Goal: Task Accomplishment & Management: Manage account settings

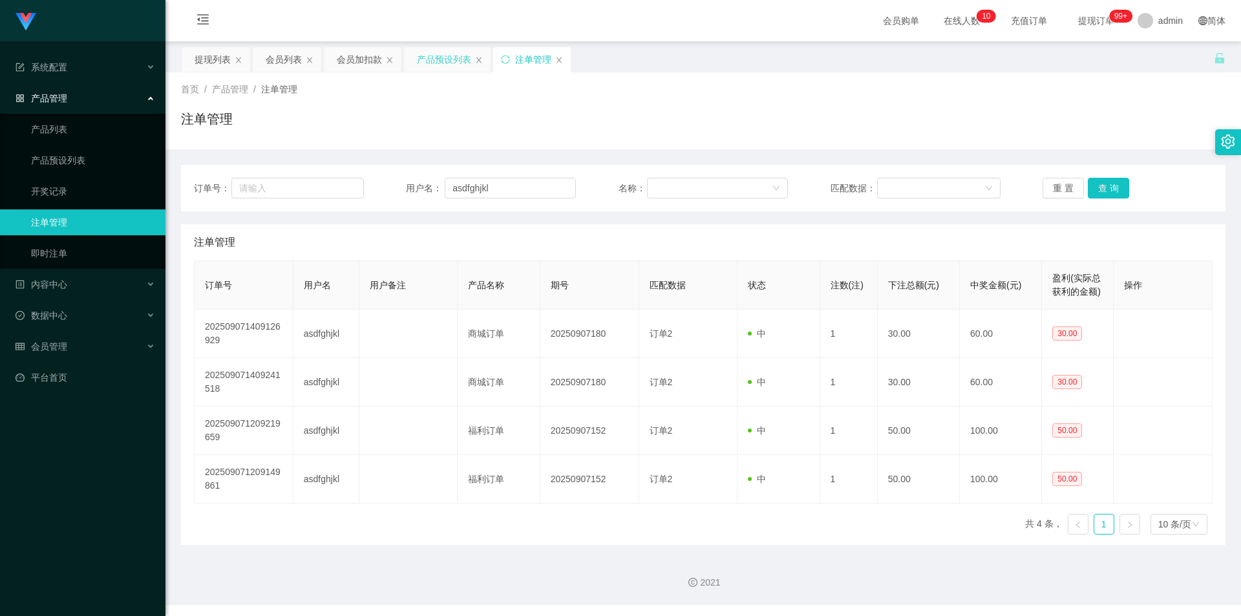
click at [428, 57] on div "产品预设列表" at bounding box center [444, 59] width 54 height 25
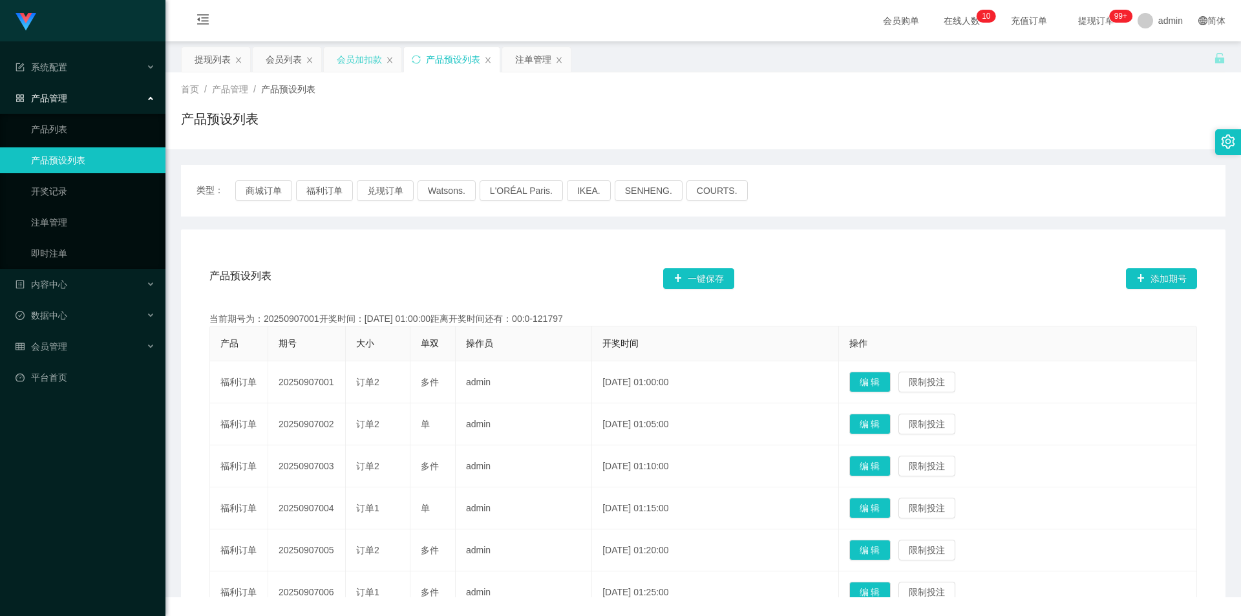
click at [344, 61] on div "会员加扣款" at bounding box center [359, 59] width 45 height 25
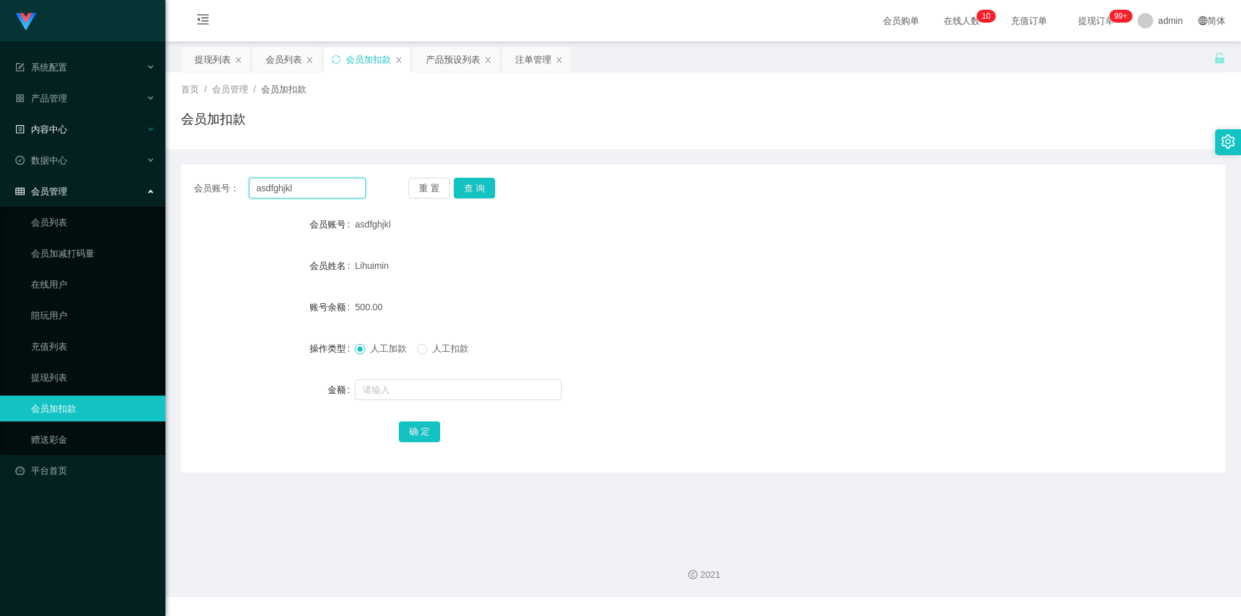
drag, startPoint x: 352, startPoint y: 186, endPoint x: 0, endPoint y: 141, distance: 354.5
click at [0, 141] on section "系统配置 产品管理 产品列表 产品预设列表 开奖记录 注单管理 即时注单 内容中心 数据中心 会员管理 会员列表 会员加减打码量 在线用户 陪玩用户 充值列表…" at bounding box center [620, 298] width 1241 height 597
paste input "[GEOGRAPHIC_DATA]"
type input "[GEOGRAPHIC_DATA]"
click at [472, 188] on button "查 询" at bounding box center [474, 188] width 41 height 21
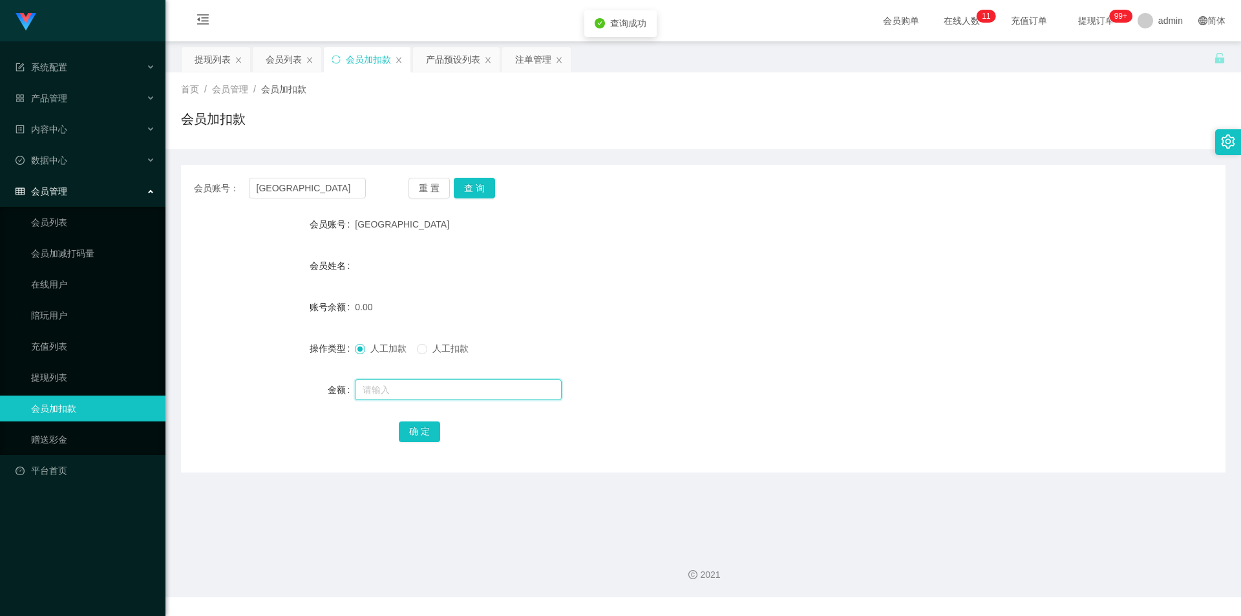
click at [401, 389] on input "text" at bounding box center [458, 389] width 207 height 21
type input "100"
click at [414, 437] on button "确 定" at bounding box center [419, 431] width 41 height 21
drag, startPoint x: 886, startPoint y: 299, endPoint x: 900, endPoint y: 292, distance: 15.6
click at [900, 292] on form "会员账号 Jiangzhenyang 会员姓名 账号余额 100.00 操作类型 人工加款 人工扣款 金额 确 定" at bounding box center [703, 327] width 1045 height 233
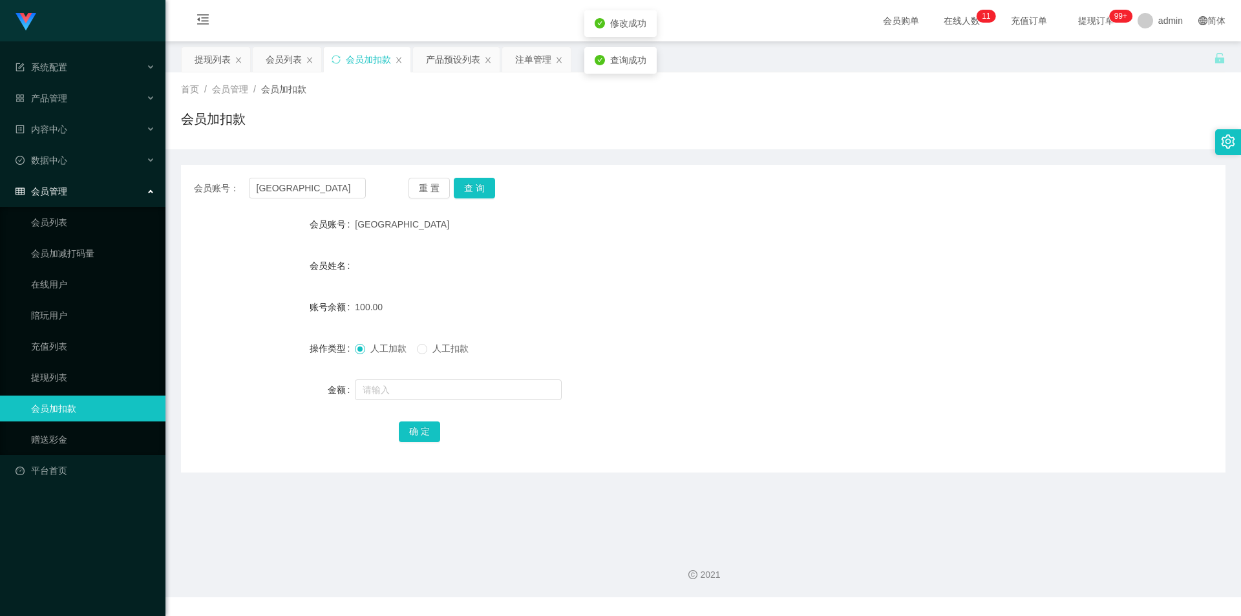
click at [1023, 165] on div "会员账号： Jiangzhenyang 重 置 查 询 会员账号 Jiangzhenyang 会员姓名 账号余额 100.00 操作类型 人工加款 人工扣款 …" at bounding box center [703, 319] width 1045 height 308
drag, startPoint x: 0, startPoint y: 146, endPoint x: 0, endPoint y: 133, distance: 12.9
click at [0, 133] on section "系统配置 产品管理 产品列表 产品预设列表 开奖记录 注单管理 即时注单 内容中心 数据中心 会员管理 会员列表 会员加减打码量 在线用户 陪玩用户 充值列表…" at bounding box center [620, 298] width 1241 height 597
paste input "6598955429"
type input "6598955429"
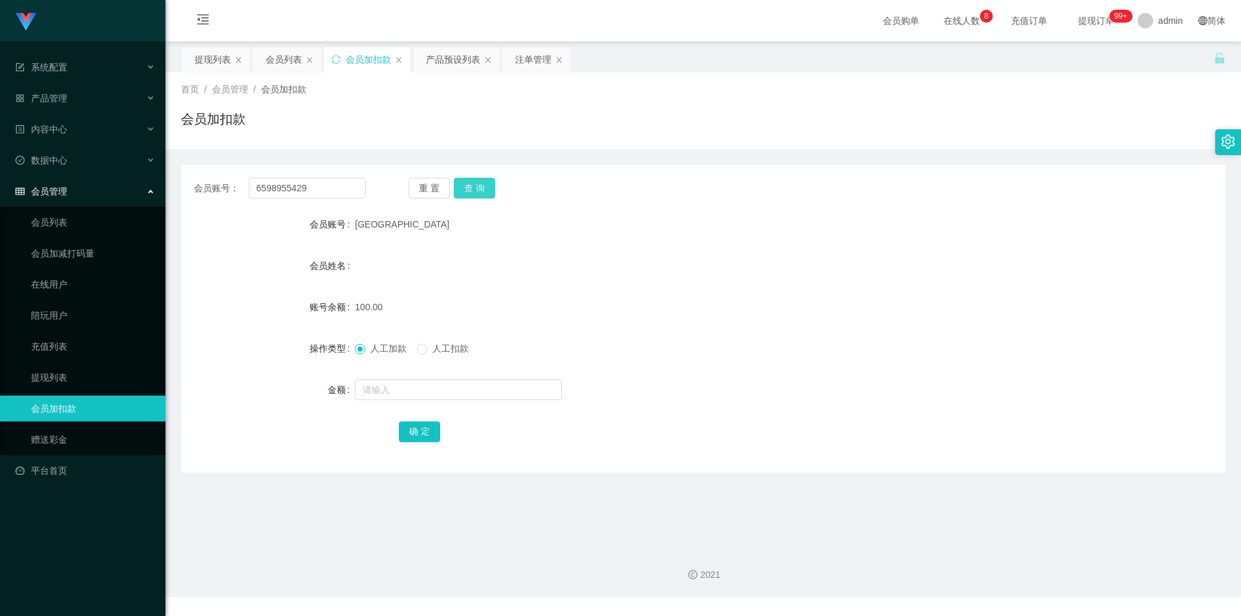
click at [487, 185] on button "查 询" at bounding box center [474, 188] width 41 height 21
click at [401, 393] on input "text" at bounding box center [458, 389] width 207 height 21
type input "100"
click at [412, 434] on button "确 定" at bounding box center [419, 431] width 41 height 21
drag, startPoint x: 762, startPoint y: 309, endPoint x: 959, endPoint y: 209, distance: 220.8
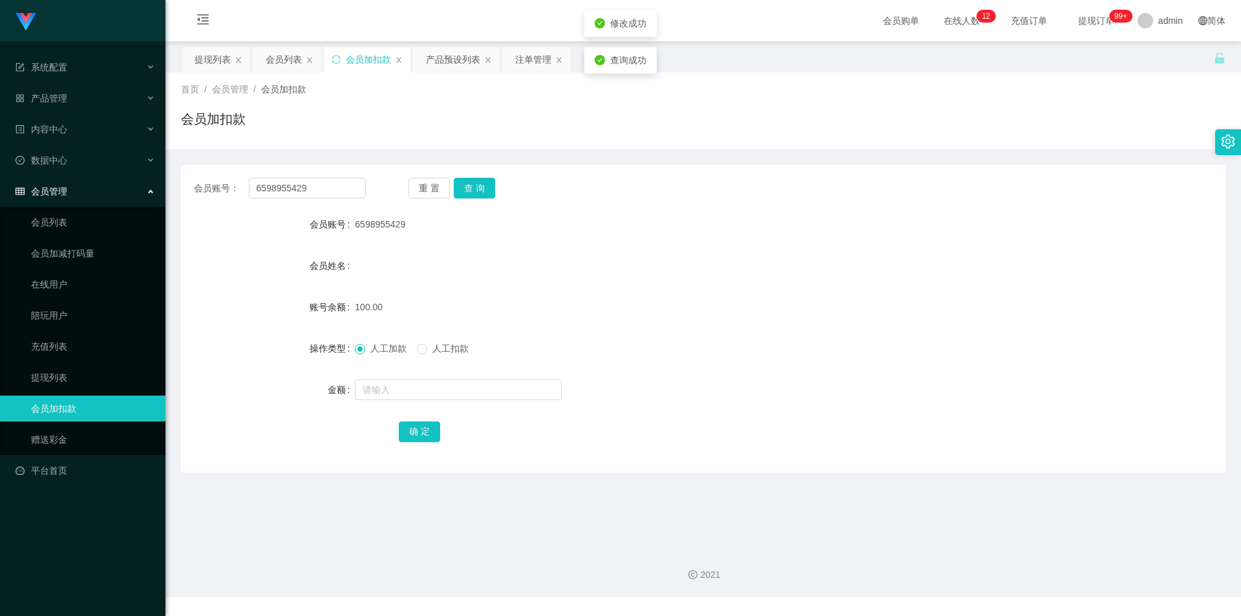
click at [767, 306] on div "100.00" at bounding box center [660, 307] width 610 height 26
click at [1068, 145] on div "首页 / 会员管理 / 会员加扣款 / 会员加扣款" at bounding box center [703, 110] width 1076 height 77
click at [448, 58] on div "产品预设列表" at bounding box center [453, 59] width 54 height 25
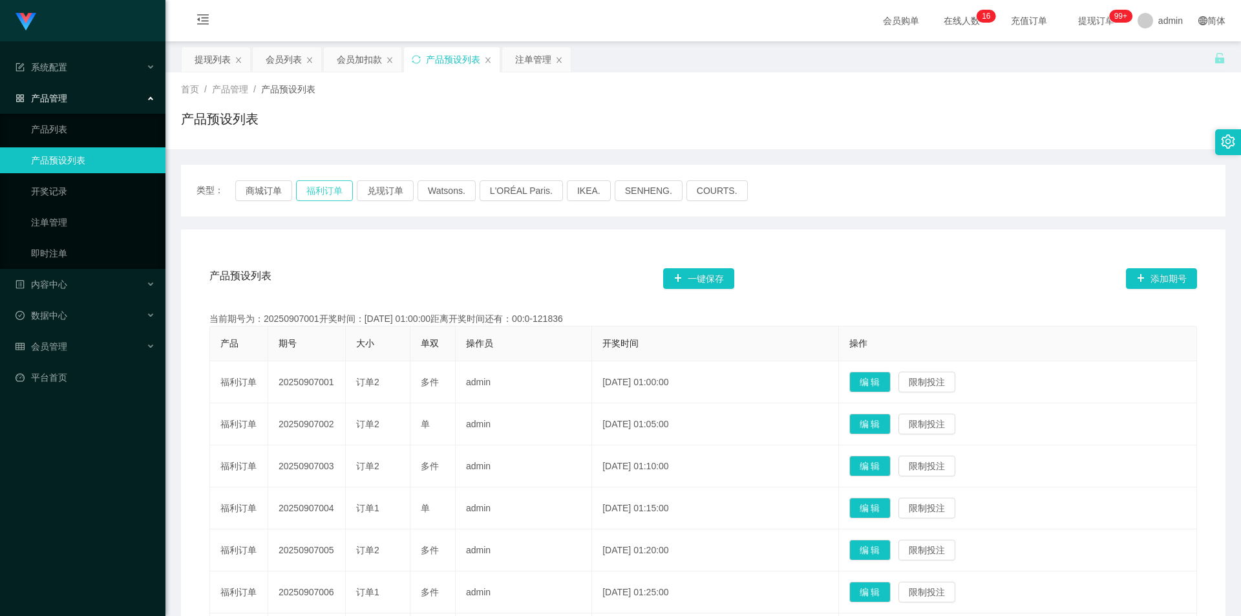
click at [321, 187] on button "福利订单" at bounding box center [324, 190] width 57 height 21
click at [1032, 123] on div "产品预设列表" at bounding box center [703, 124] width 1045 height 30
click at [330, 191] on button "福利订单" at bounding box center [324, 190] width 57 height 21
click at [314, 194] on button "福利订单" at bounding box center [324, 190] width 57 height 21
click at [964, 154] on div "类型： 商城订单 福利订单 兑现订单 Watsons. L'ORÉAL Paris. IKEA. [GEOGRAPHIC_DATA]. COURTS. 产品预…" at bounding box center [703, 493] width 1045 height 689
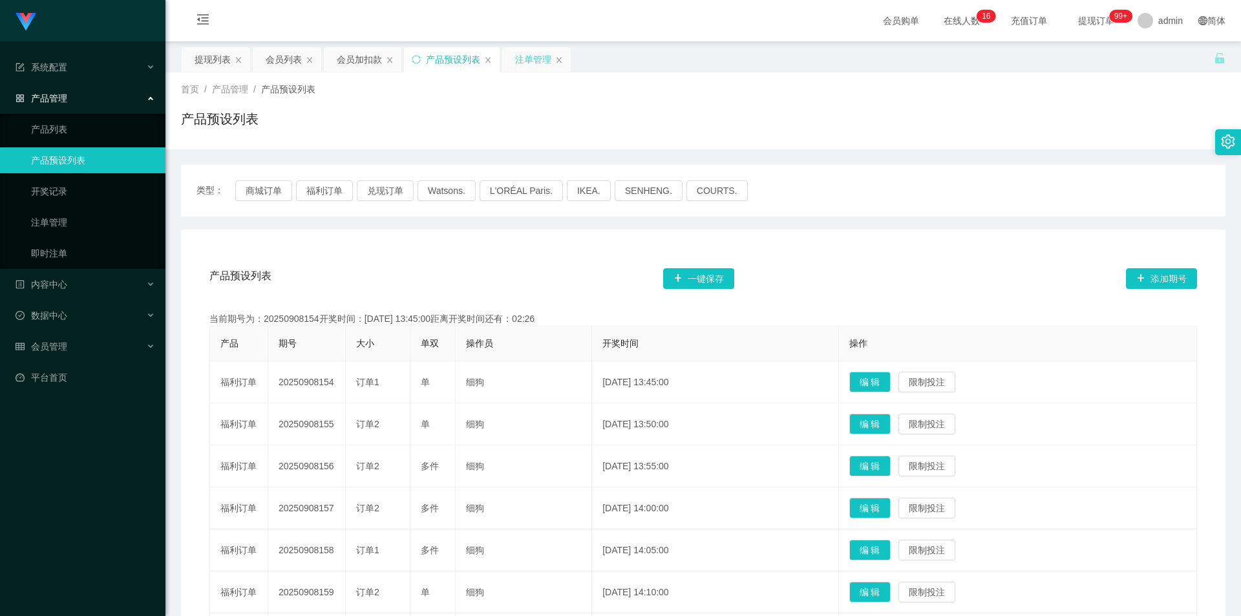
drag, startPoint x: 523, startPoint y: 66, endPoint x: 524, endPoint y: 156, distance: 89.8
click at [522, 66] on div "注单管理" at bounding box center [533, 59] width 36 height 25
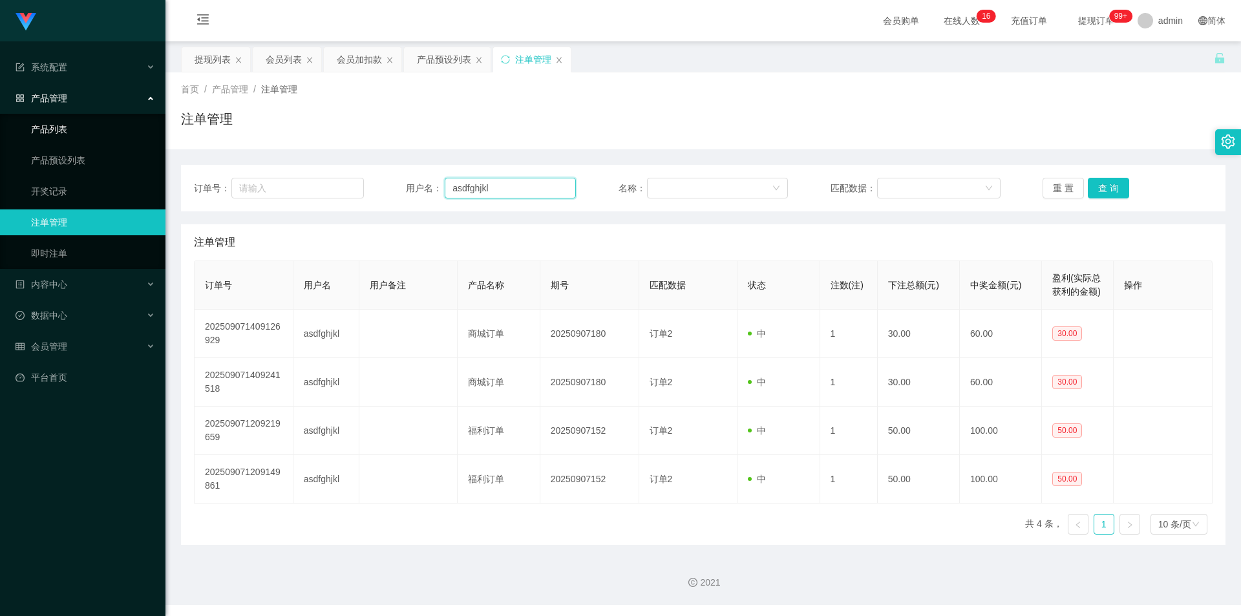
drag, startPoint x: 519, startPoint y: 185, endPoint x: 0, endPoint y: 135, distance: 521.4
click at [0, 135] on section "系统配置 产品管理 产品列表 产品预设列表 开奖记录 注单管理 即时注单 内容中心 数据中心 会员管理 会员列表 会员加减打码量 在线用户 陪玩用户 充值列表…" at bounding box center [620, 302] width 1241 height 605
paste input "6598955429"
type input "6598955429"
click at [1103, 182] on button "查 询" at bounding box center [1108, 188] width 41 height 21
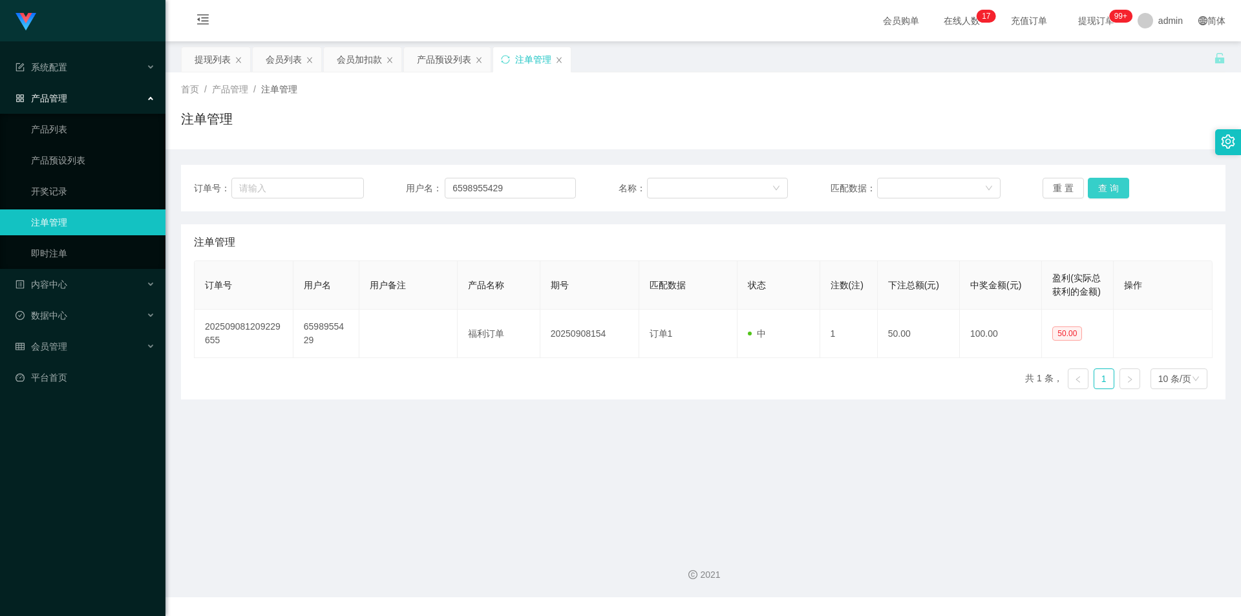
click at [1103, 182] on button "查 询" at bounding box center [1108, 188] width 41 height 21
drag, startPoint x: 1125, startPoint y: 114, endPoint x: 1153, endPoint y: 9, distance: 108.3
click at [1127, 103] on div "首页 / 产品管理 / 注单管理 / 注单管理" at bounding box center [703, 111] width 1045 height 56
click at [354, 59] on div "会员加扣款" at bounding box center [359, 59] width 45 height 25
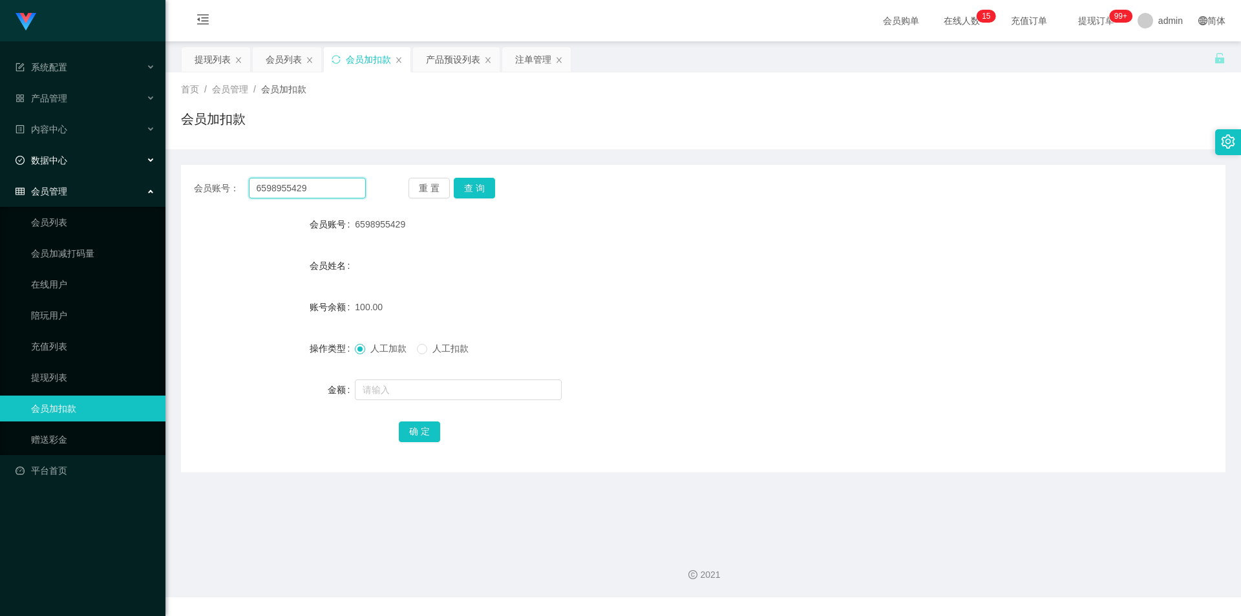
drag, startPoint x: 0, startPoint y: 167, endPoint x: 0, endPoint y: 146, distance: 21.3
click at [0, 146] on section "系统配置 产品管理 产品列表 产品预设列表 开奖记录 注单管理 即时注单 内容中心 数据中心 会员管理 会员列表 会员加减打码量 在线用户 陪玩用户 充值列表…" at bounding box center [620, 298] width 1241 height 597
paste input "[GEOGRAPHIC_DATA]"
type input "[GEOGRAPHIC_DATA]"
click at [474, 182] on button "查 询" at bounding box center [474, 188] width 41 height 21
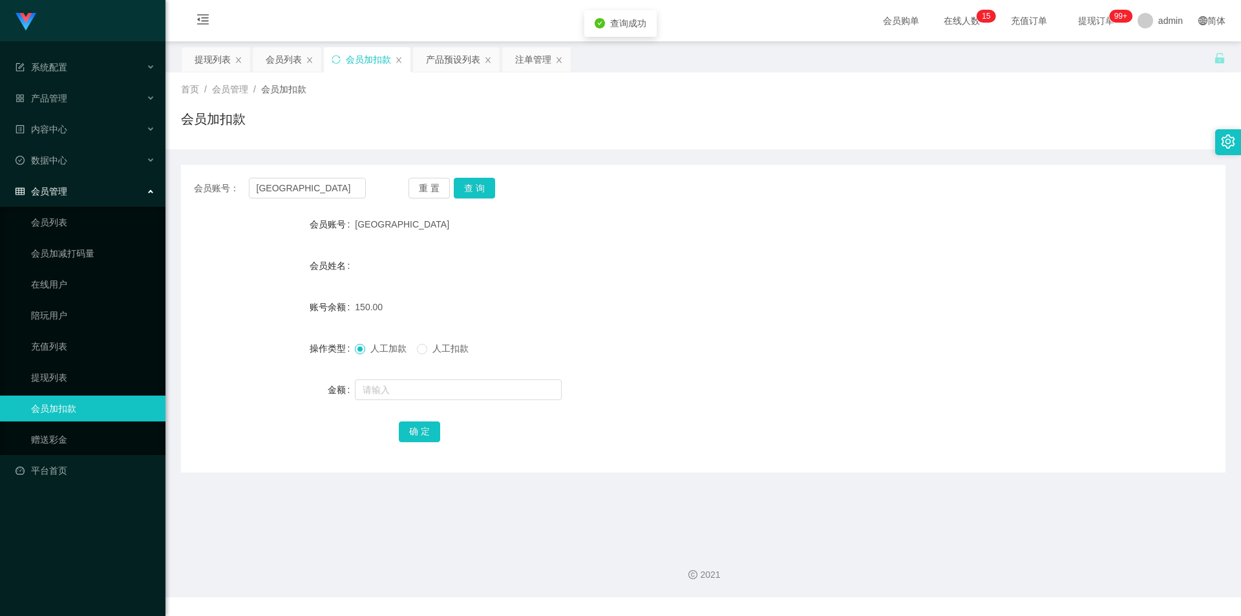
drag, startPoint x: 832, startPoint y: 175, endPoint x: 1041, endPoint y: 92, distance: 224.6
click at [840, 173] on div "会员账号： Jiangzhenyang 重 置 查 询 会员账号 Jiangzhenyang 会员姓名 账号余额 150.00 操作类型 人工加款 人工扣款 …" at bounding box center [703, 319] width 1045 height 308
click at [213, 55] on div "提现列表" at bounding box center [213, 59] width 36 height 25
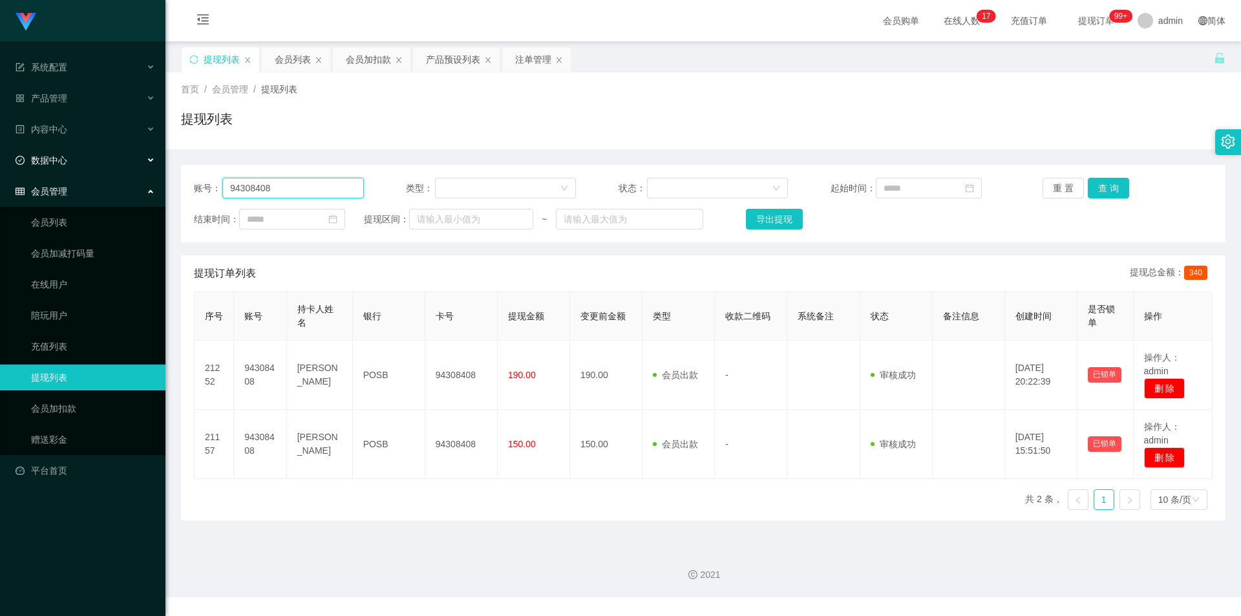
drag, startPoint x: 324, startPoint y: 189, endPoint x: 0, endPoint y: 172, distance: 324.3
click at [0, 172] on section "系统配置 产品管理 产品列表 产品预设列表 开奖记录 注单管理 即时注单 内容中心 数据中心 会员管理 会员列表 会员加减打码量 在线用户 陪玩用户 充值列表…" at bounding box center [620, 298] width 1241 height 597
paste input "[GEOGRAPHIC_DATA]"
type input "[GEOGRAPHIC_DATA]"
click at [1114, 189] on button "查 询" at bounding box center [1108, 188] width 41 height 21
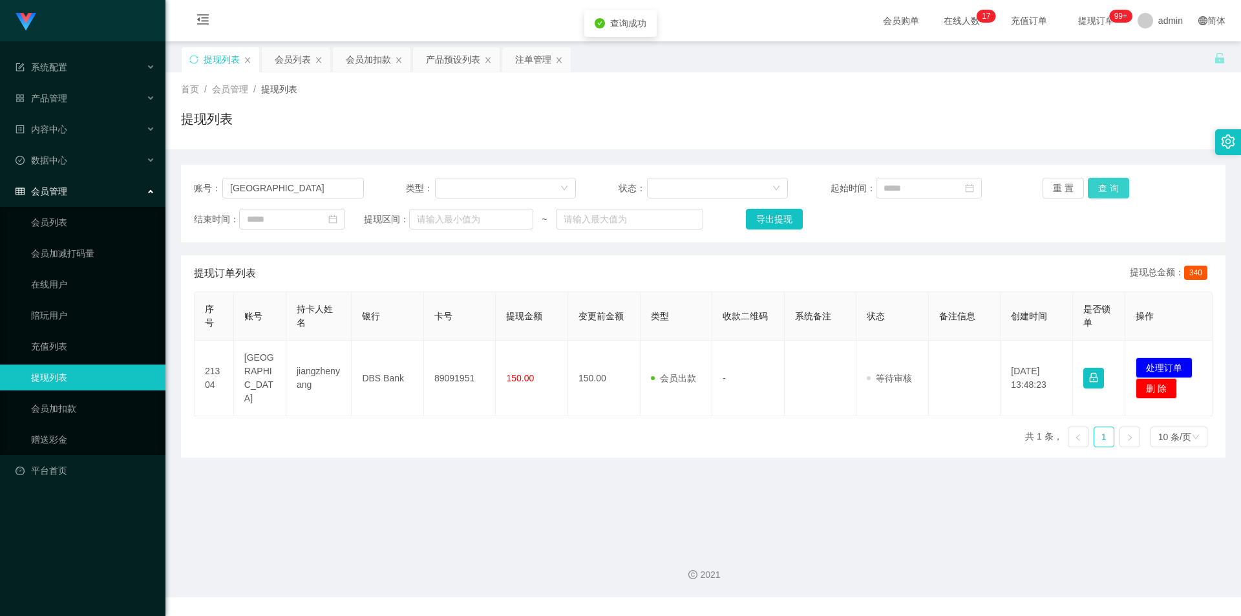
click at [1108, 188] on button "查 询" at bounding box center [1108, 188] width 41 height 21
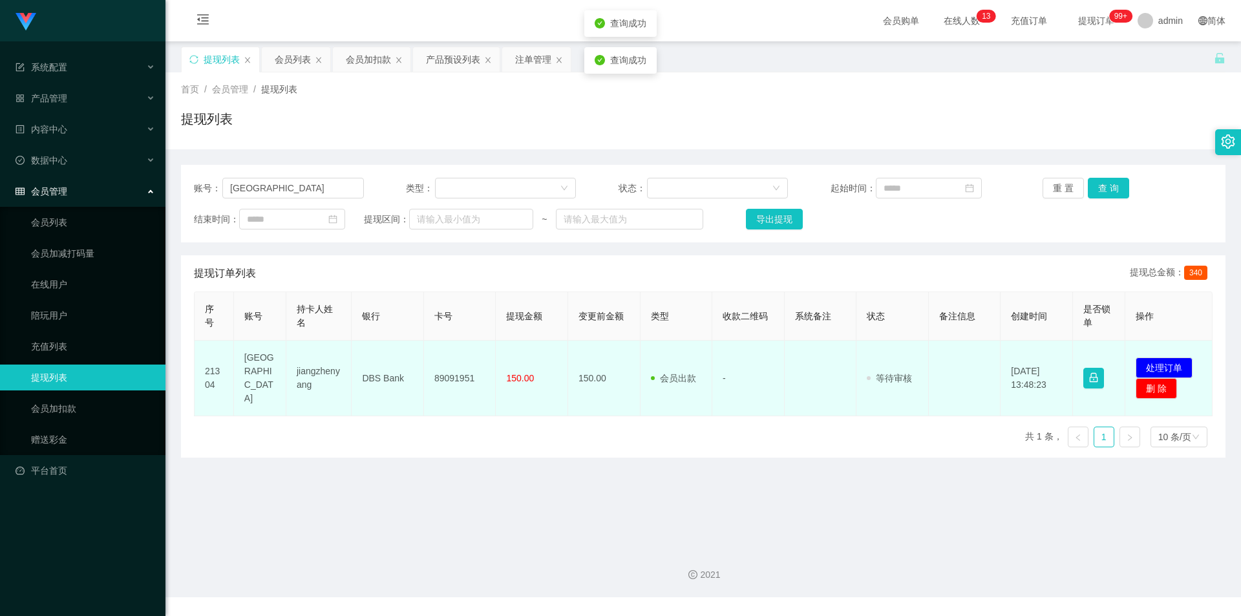
click at [453, 372] on td "89091951" at bounding box center [460, 379] width 72 height 76
copy td "89091951"
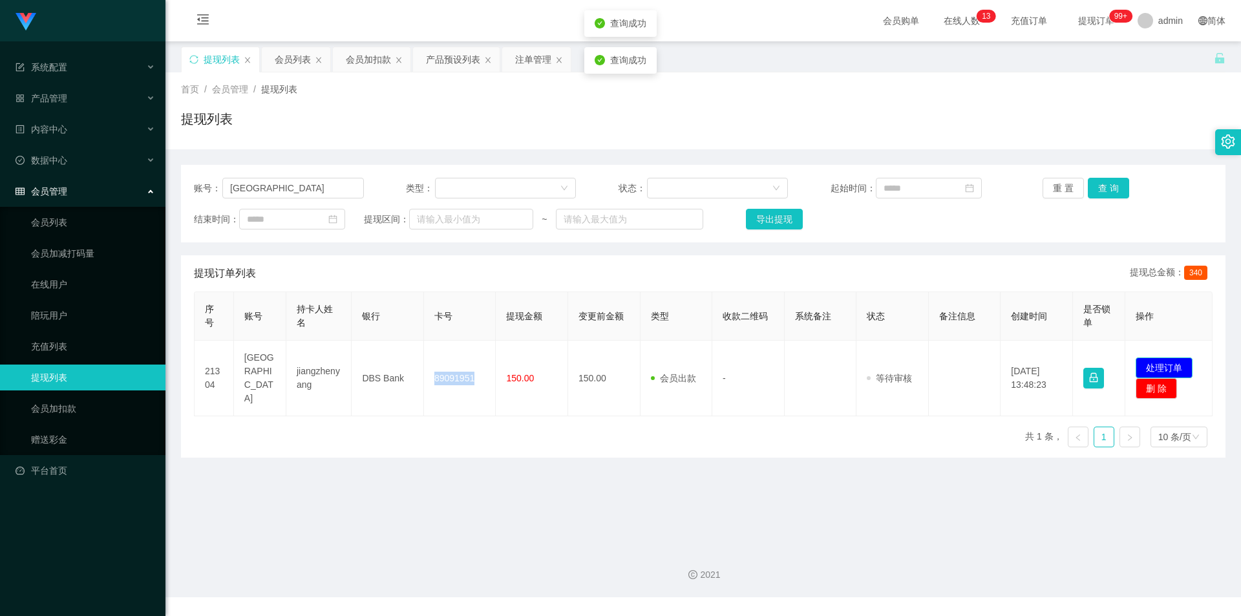
click at [1137, 360] on button "处理订单" at bounding box center [1164, 367] width 57 height 21
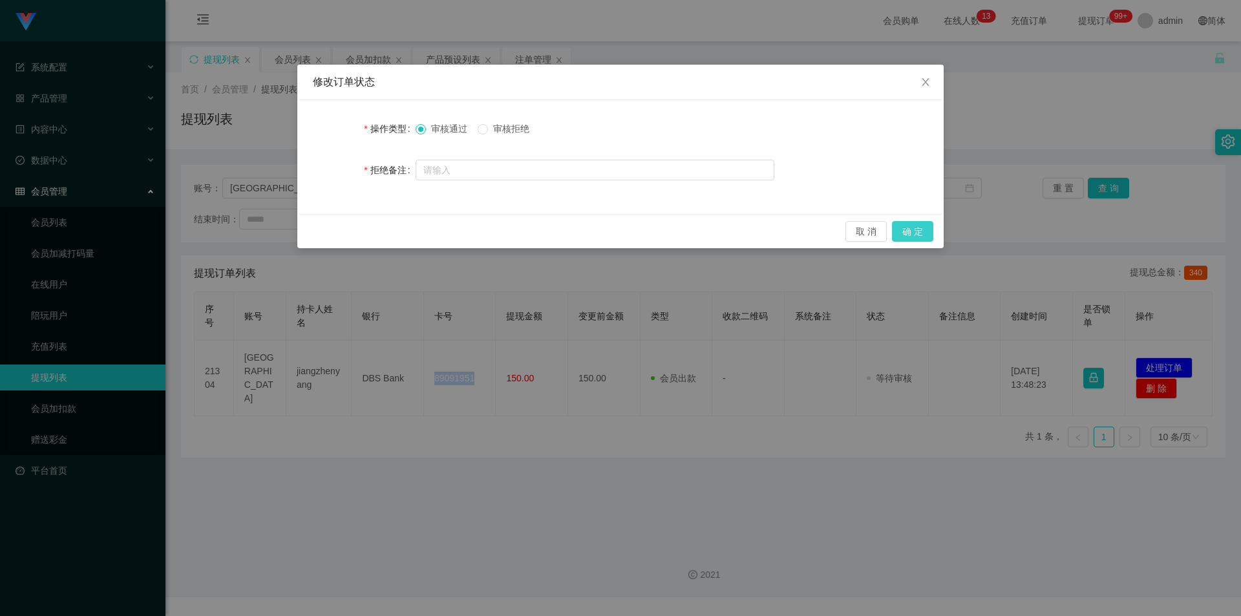
click at [921, 227] on button "确 定" at bounding box center [912, 231] width 41 height 21
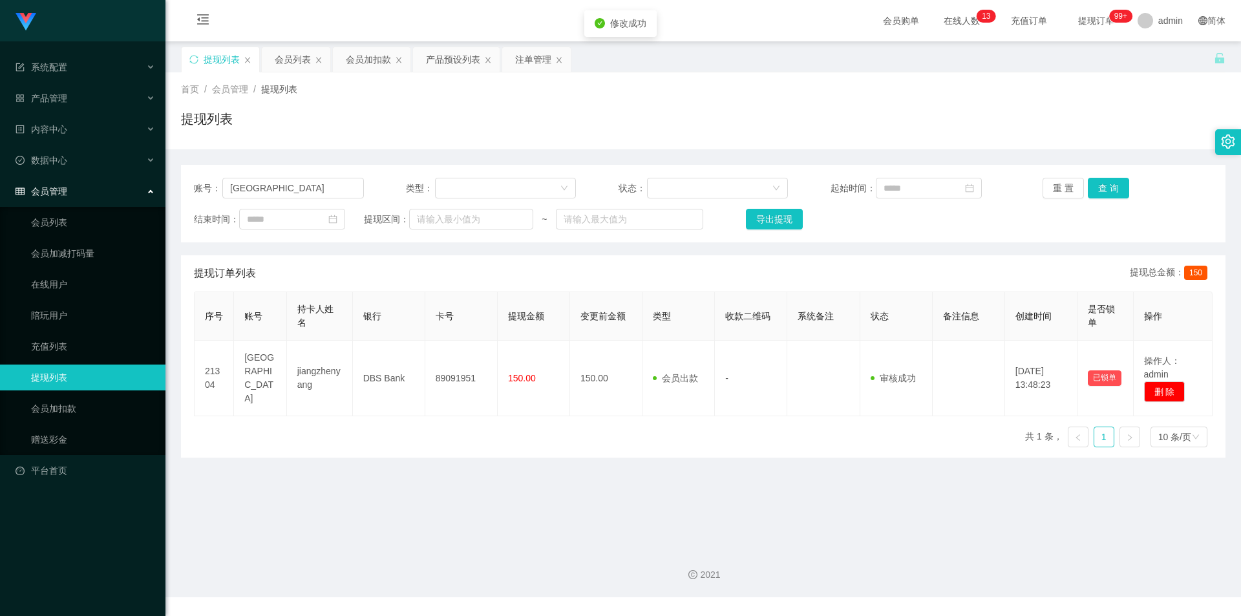
click at [1096, 129] on div "提现列表" at bounding box center [703, 124] width 1045 height 30
click at [370, 61] on div "会员加扣款" at bounding box center [368, 59] width 45 height 25
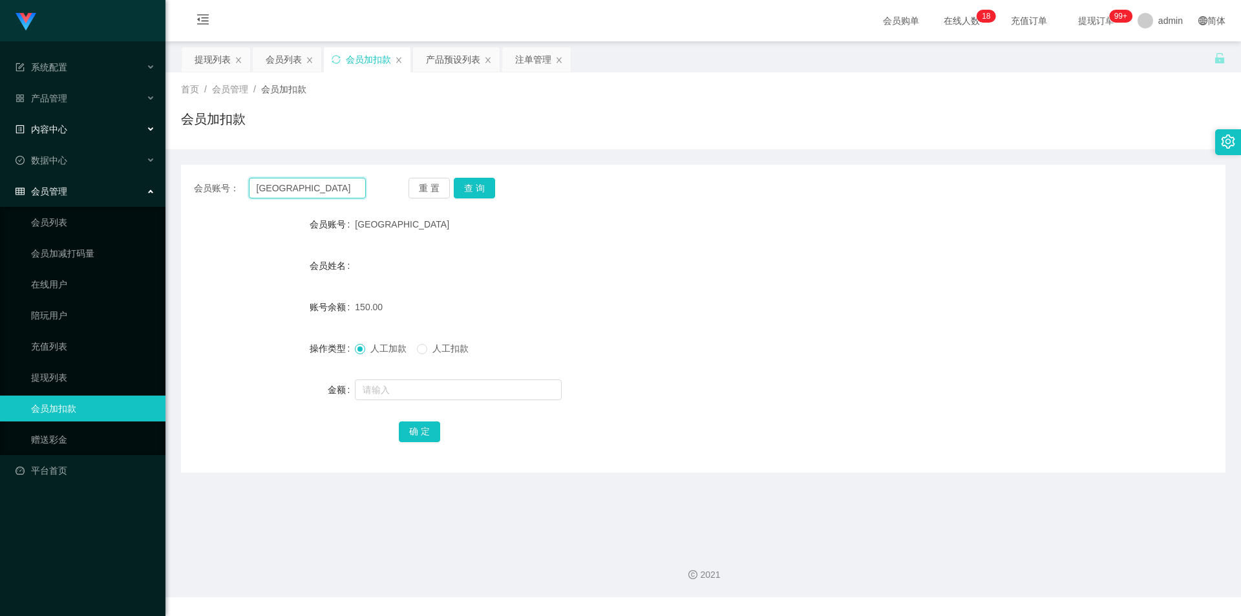
drag, startPoint x: 337, startPoint y: 190, endPoint x: 34, endPoint y: 132, distance: 308.7
click at [0, 132] on section "系统配置 产品管理 产品列表 产品预设列表 开奖记录 注单管理 即时注单 内容中心 数据中心 会员管理 会员列表 会员加减打码量 在线用户 陪玩用户 充值列表…" at bounding box center [620, 298] width 1241 height 597
paste input "Tantan123"
type input "Tantan123"
click at [472, 186] on button "查 询" at bounding box center [474, 188] width 41 height 21
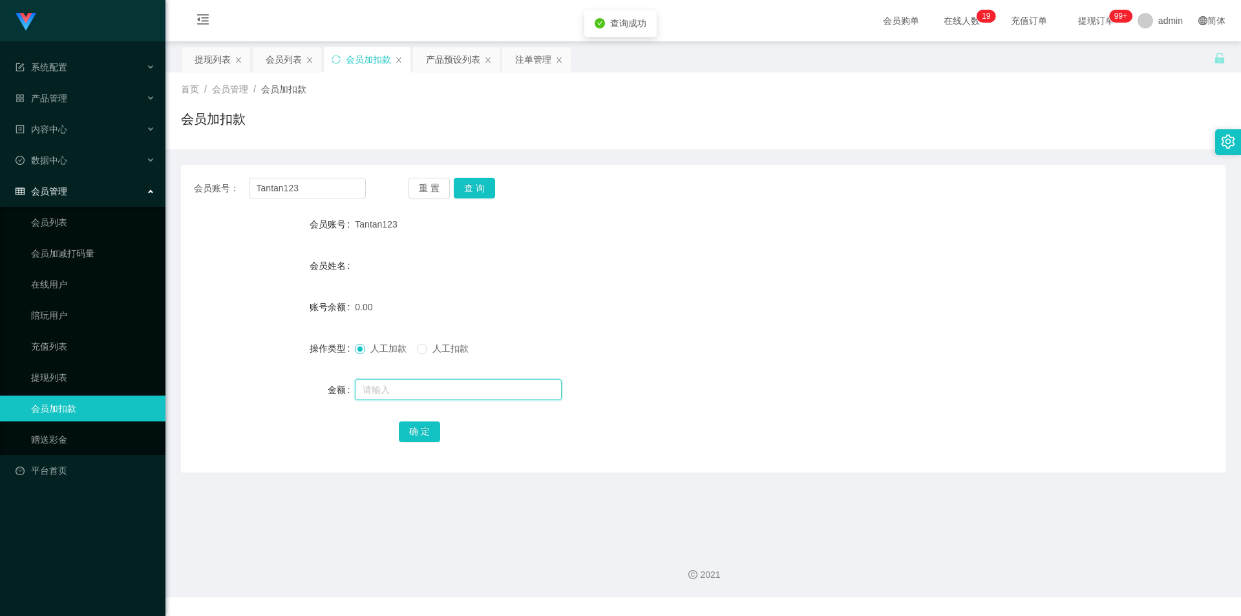
click at [380, 386] on input "text" at bounding box center [458, 389] width 207 height 21
type input "100"
click at [427, 434] on button "确 定" at bounding box center [419, 431] width 41 height 21
click at [472, 182] on button "查 询" at bounding box center [474, 188] width 41 height 21
drag, startPoint x: 1111, startPoint y: 127, endPoint x: 1174, endPoint y: 28, distance: 116.9
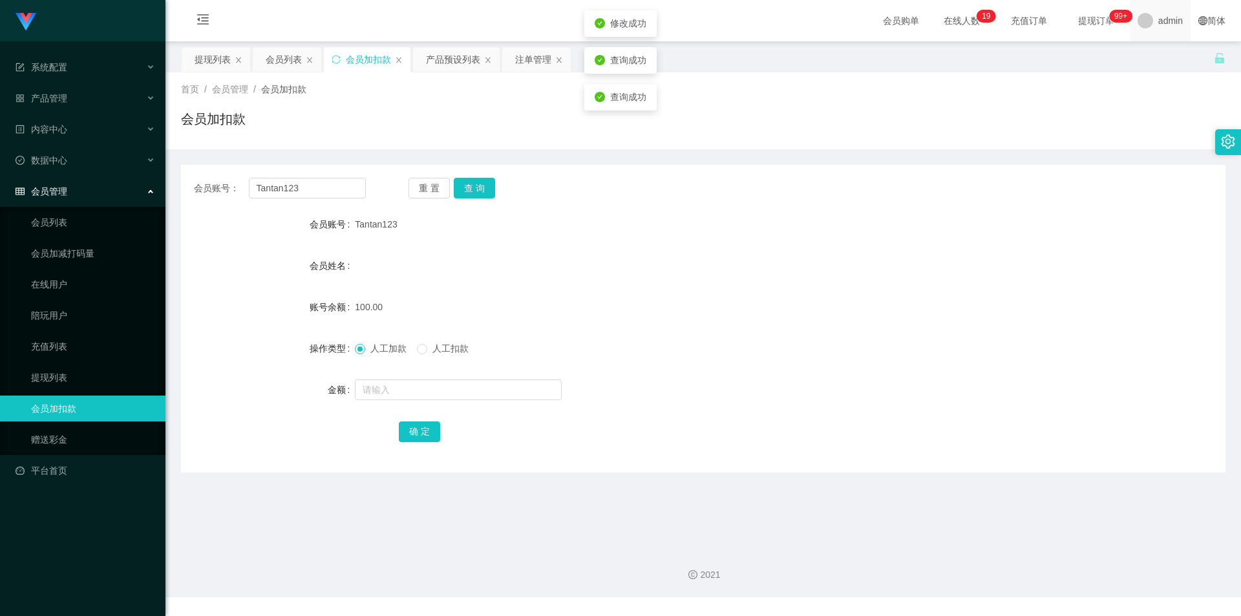
click at [1112, 125] on div "会员加扣款" at bounding box center [703, 124] width 1045 height 30
click at [207, 58] on div "提现列表" at bounding box center [213, 59] width 36 height 25
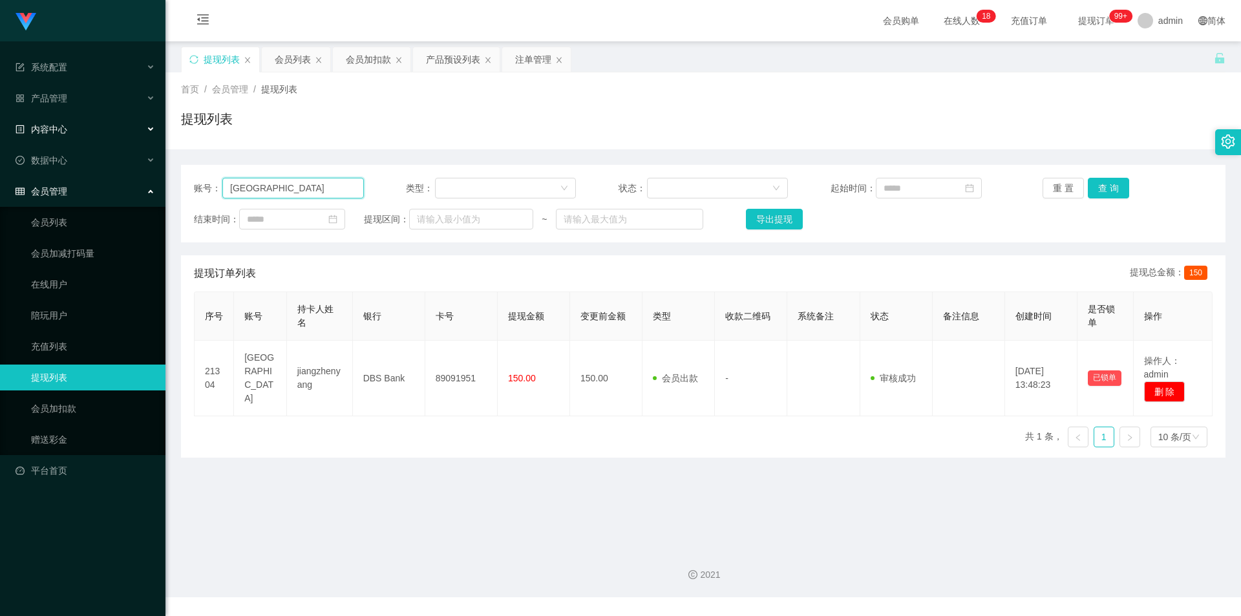
drag, startPoint x: 322, startPoint y: 195, endPoint x: 316, endPoint y: 124, distance: 70.7
click at [0, 119] on section "系统配置 产品管理 产品列表 产品预设列表 开奖记录 注单管理 即时注单 内容中心 数据中心 会员管理 会员列表 会员加减打码量 在线用户 陪玩用户 充值列表…" at bounding box center [620, 298] width 1241 height 597
paste input "6598955429"
type input "6598955429"
click at [1101, 189] on button "查 询" at bounding box center [1108, 188] width 41 height 21
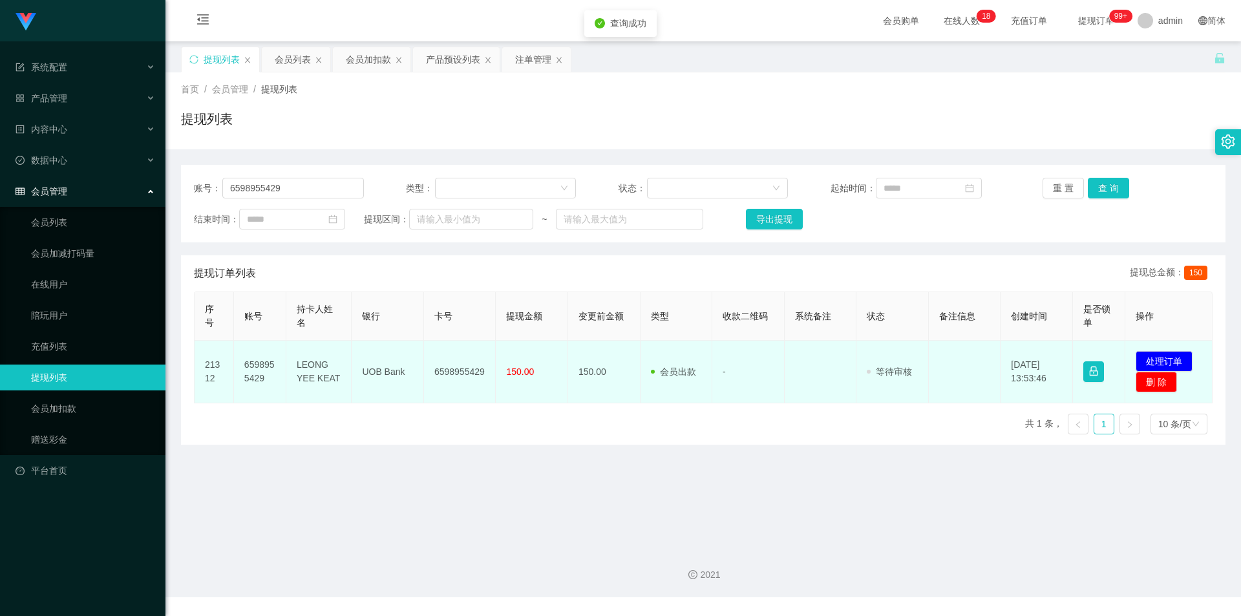
click at [451, 376] on td "6598955429" at bounding box center [460, 372] width 72 height 63
copy td "6598955429"
click at [375, 374] on td "UOB Bank" at bounding box center [388, 372] width 72 height 63
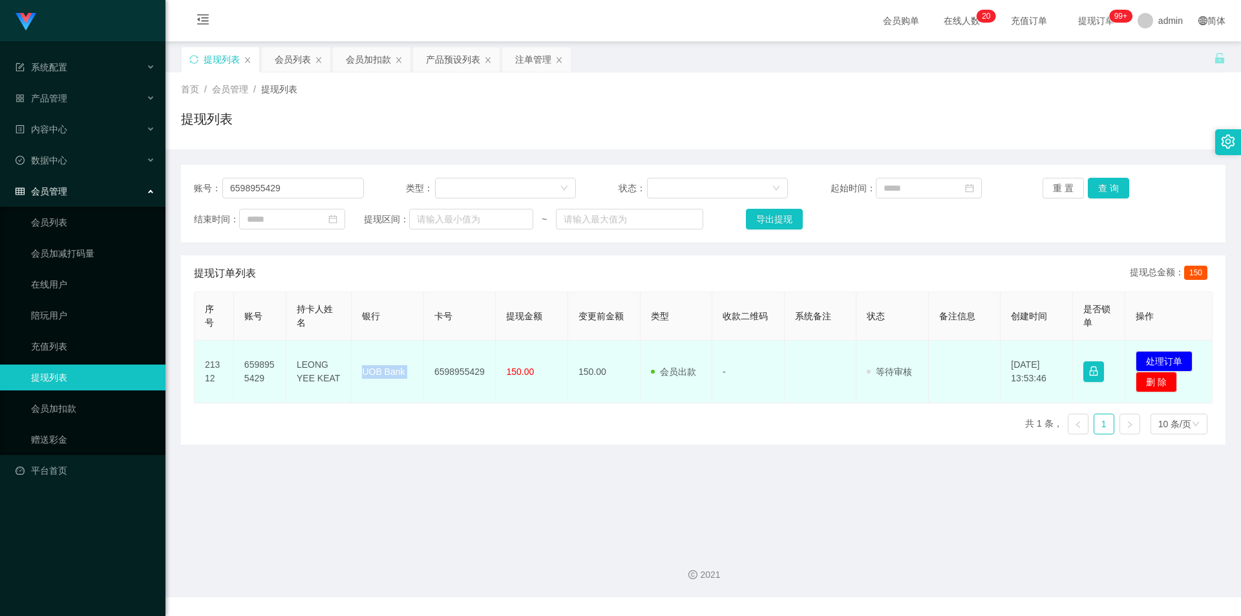
click at [375, 374] on td "UOB Bank" at bounding box center [388, 372] width 72 height 63
copy td "UOB Bank"
click at [309, 369] on td "LEONG YEE KEAT" at bounding box center [318, 372] width 65 height 63
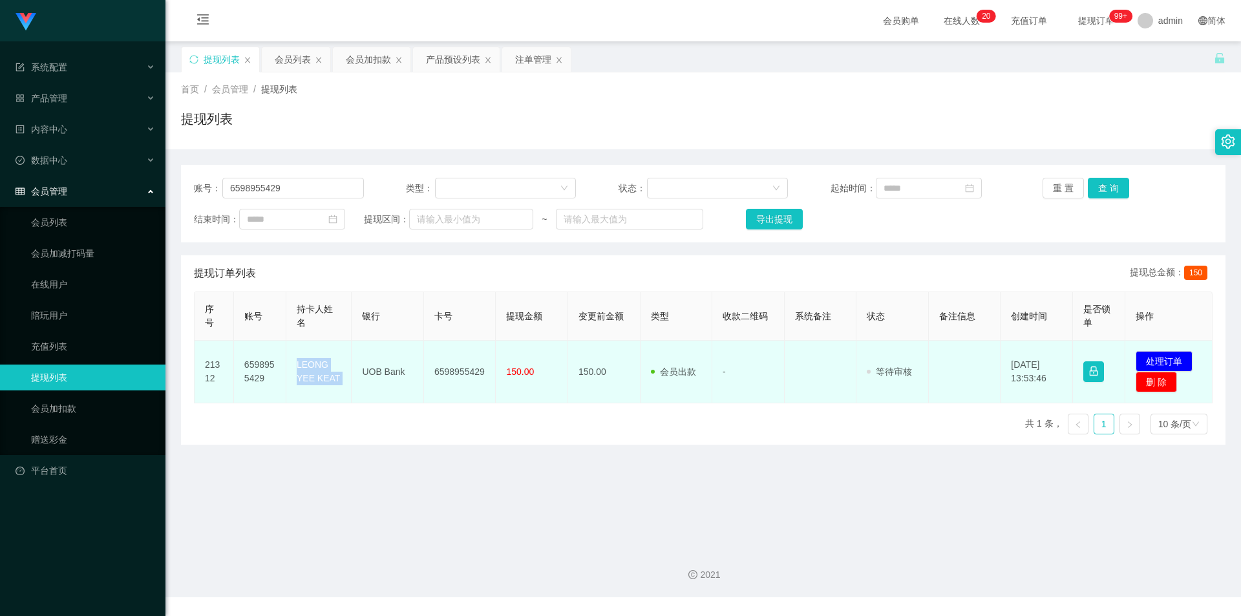
copy td "LEONG YEE KEAT"
click at [1143, 354] on button "处理订单" at bounding box center [1164, 361] width 57 height 21
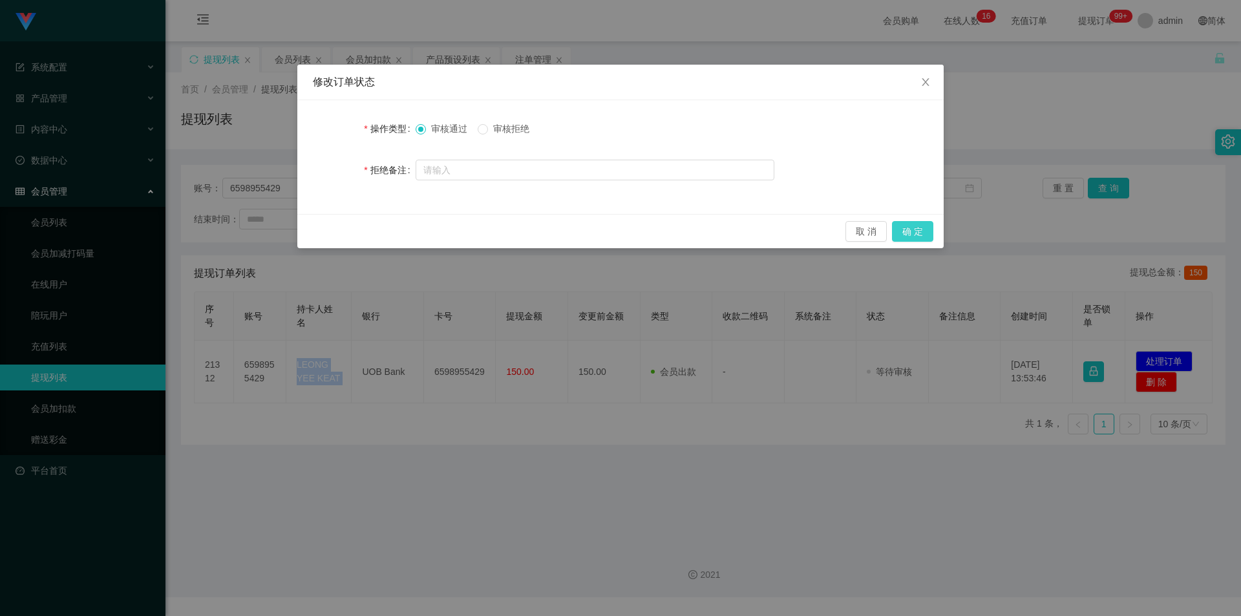
click at [910, 239] on button "确 定" at bounding box center [912, 231] width 41 height 21
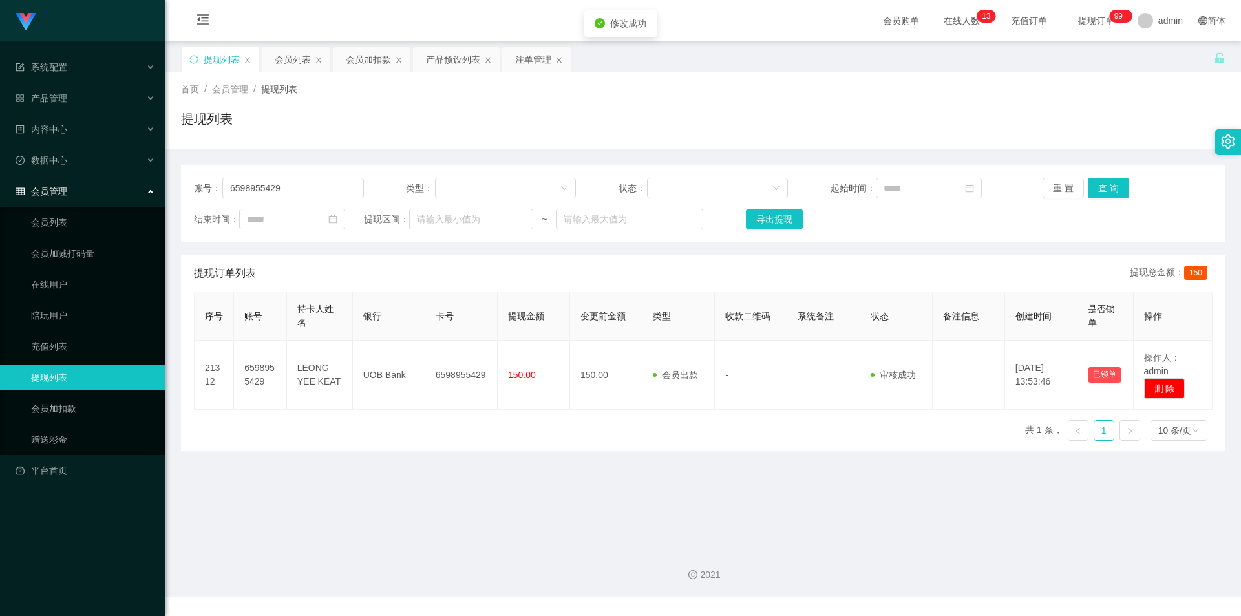
click at [1120, 123] on div "提现列表" at bounding box center [703, 124] width 1045 height 30
click at [444, 57] on div "产品预设列表" at bounding box center [453, 59] width 54 height 25
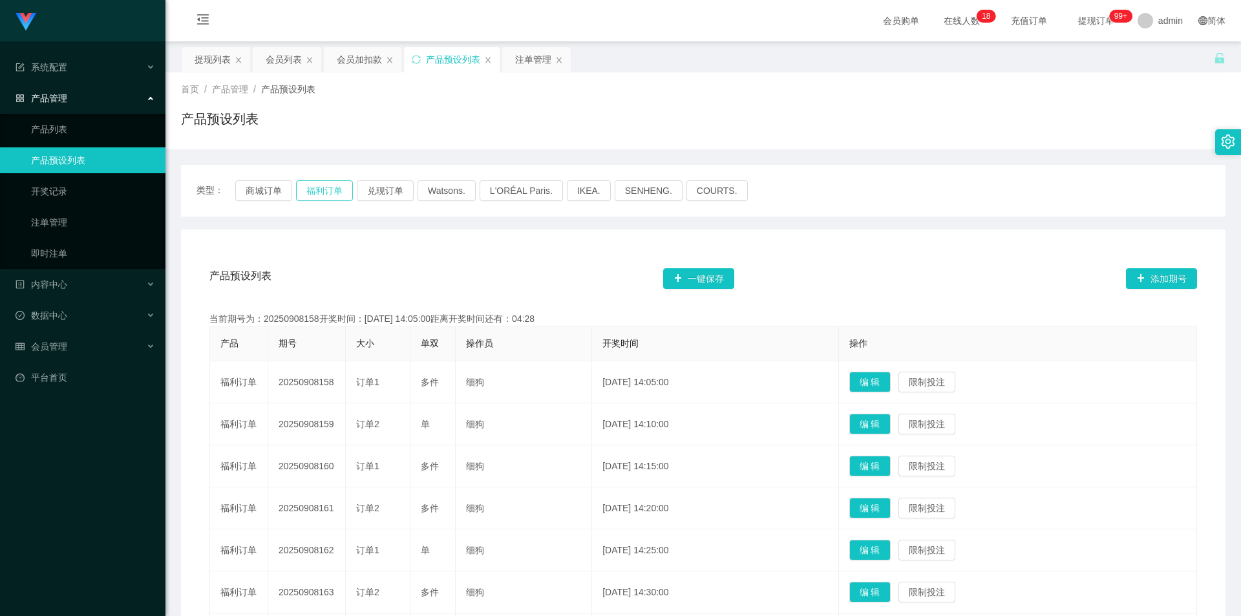
click at [328, 189] on button "福利订单" at bounding box center [324, 190] width 57 height 21
click at [348, 59] on div "会员加扣款" at bounding box center [359, 59] width 45 height 25
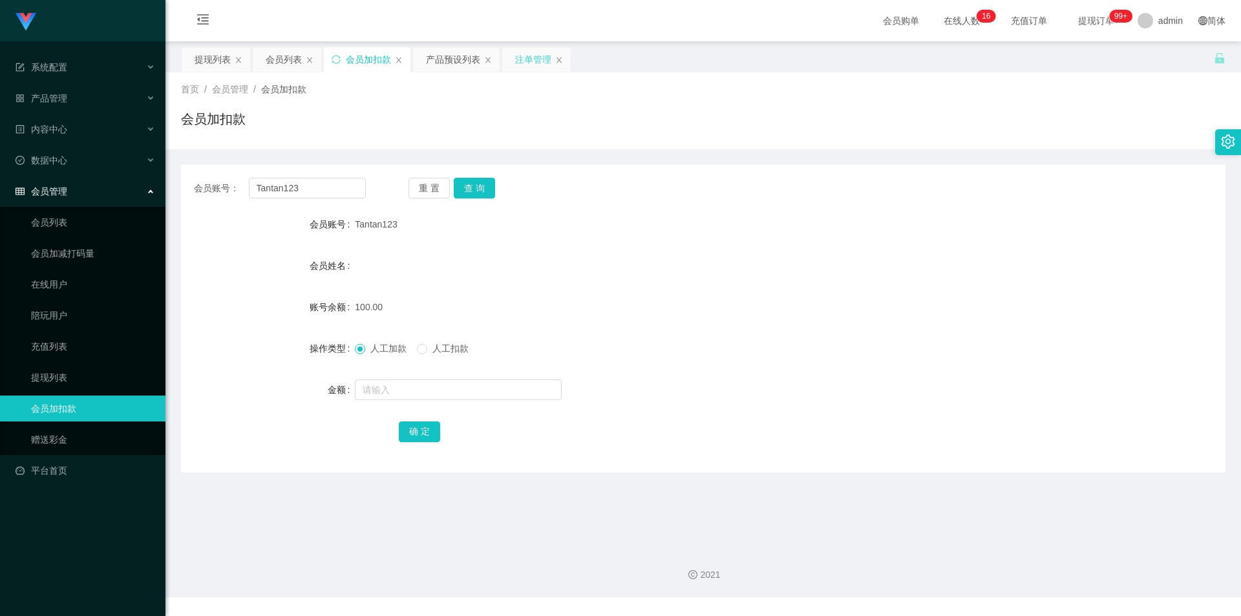
click at [517, 58] on div "注单管理" at bounding box center [533, 59] width 36 height 25
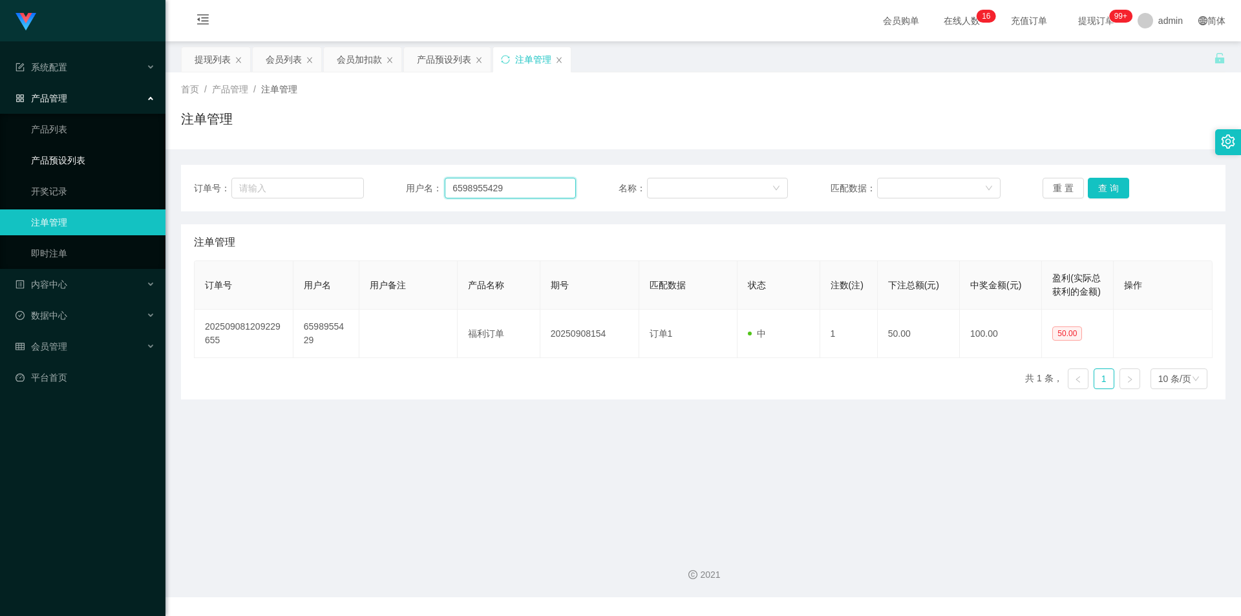
drag, startPoint x: 520, startPoint y: 196, endPoint x: 0, endPoint y: 156, distance: 521.9
click at [0, 156] on section "系统配置 产品管理 产品列表 产品预设列表 开奖记录 注单管理 即时注单 内容中心 数据中心 会员管理 会员列表 会员加减打码量 在线用户 陪玩用户 充值列表…" at bounding box center [620, 298] width 1241 height 597
paste input "Tantan123"
type input "Tantan123"
click at [1103, 188] on button "查 询" at bounding box center [1108, 188] width 41 height 21
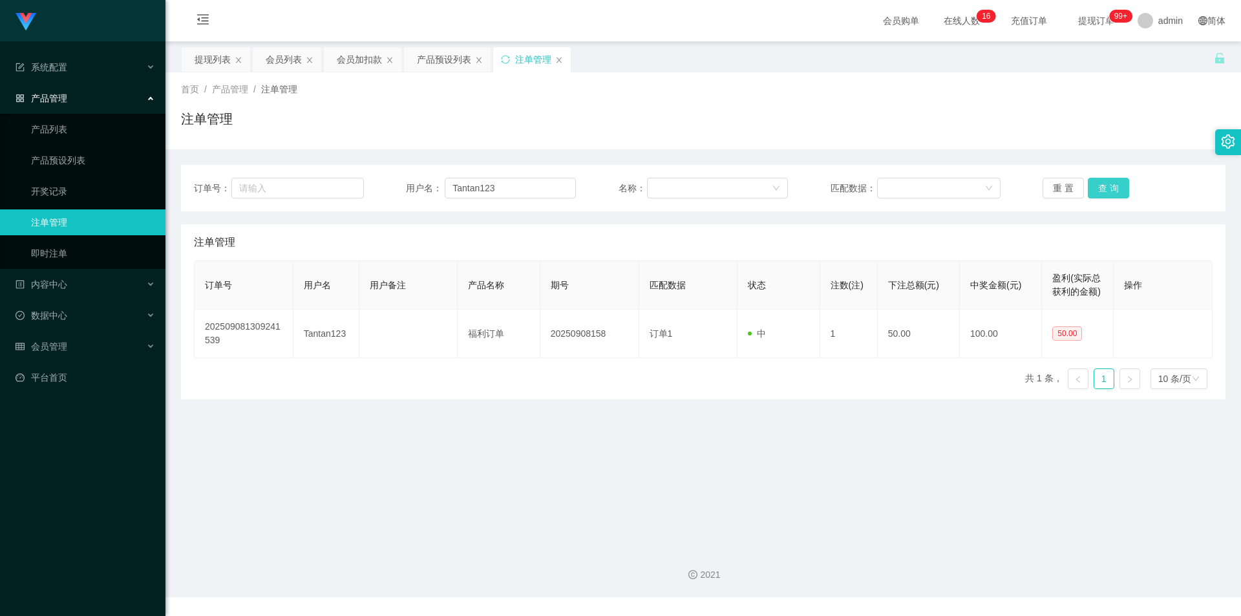
click at [1107, 178] on button "查 询" at bounding box center [1108, 188] width 41 height 21
click at [1105, 178] on button "查 询" at bounding box center [1108, 188] width 41 height 21
click at [1132, 116] on div "注单管理" at bounding box center [703, 124] width 1045 height 30
click at [206, 56] on div "提现列表" at bounding box center [213, 59] width 36 height 25
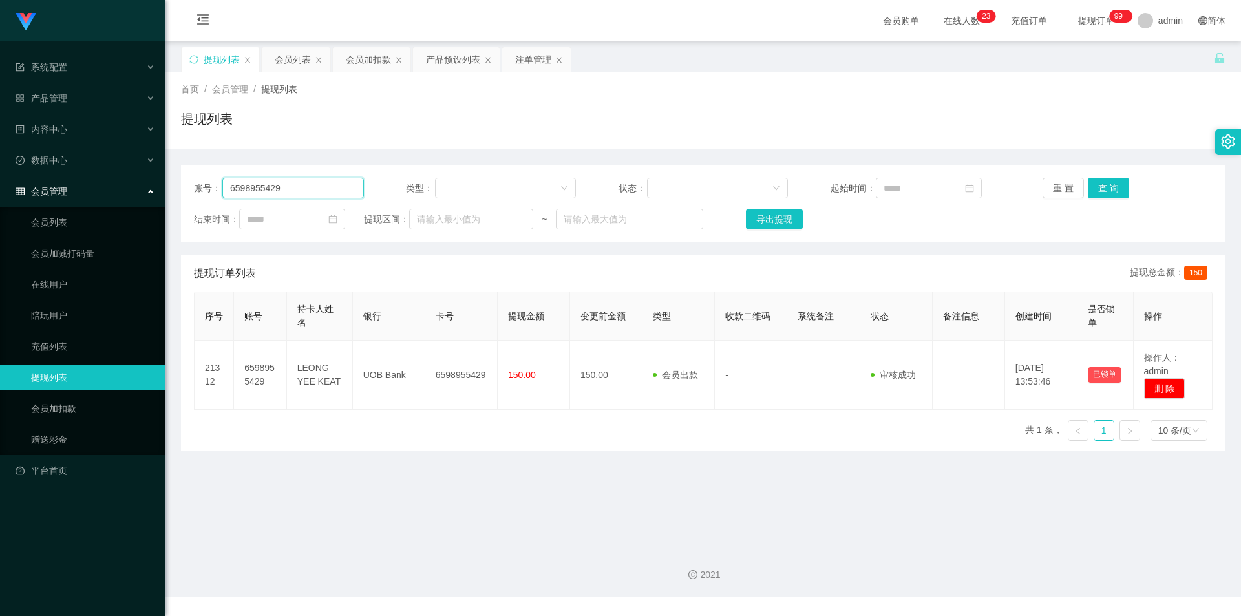
drag, startPoint x: 292, startPoint y: 191, endPoint x: 0, endPoint y: 145, distance: 295.7
click at [0, 145] on section "系统配置 产品管理 产品列表 产品预设列表 开奖记录 注单管理 即时注单 内容中心 数据中心 会员管理 会员列表 会员加减打码量 在线用户 陪玩用户 充值列表…" at bounding box center [620, 298] width 1241 height 597
paste input "Tantan123"
type input "Tantan123"
click at [1109, 186] on button "查 询" at bounding box center [1108, 188] width 41 height 21
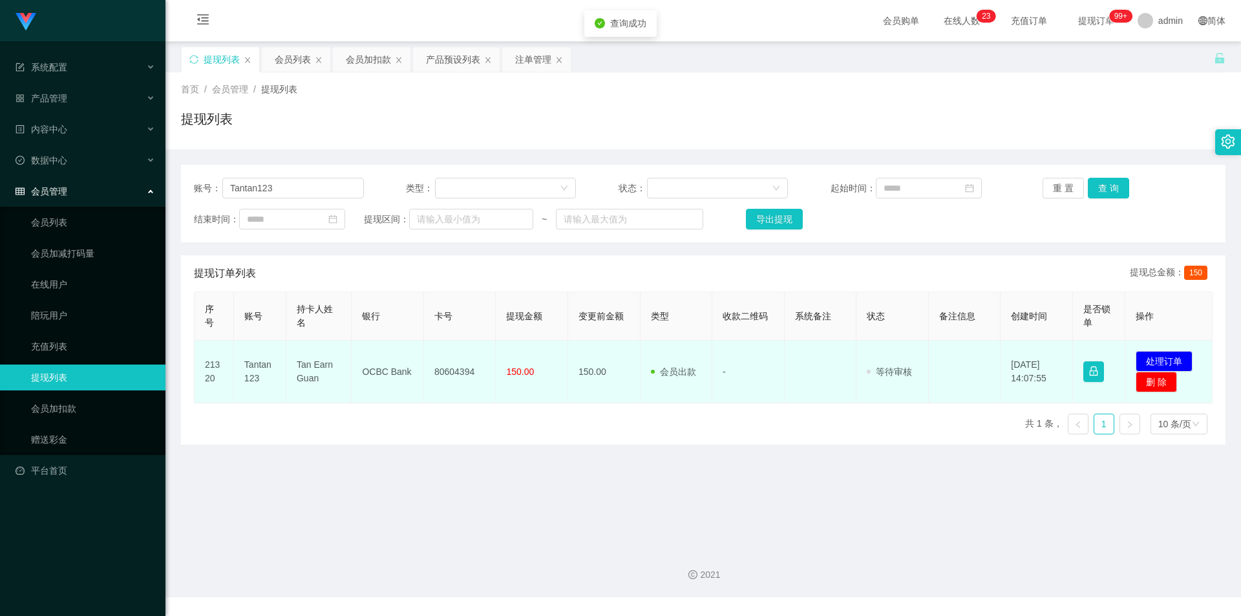
click at [455, 374] on td "80604394" at bounding box center [460, 372] width 72 height 63
click at [454, 374] on td "80604394" at bounding box center [460, 372] width 72 height 63
copy td "80604394"
click at [1141, 360] on button "处理订单" at bounding box center [1164, 361] width 57 height 21
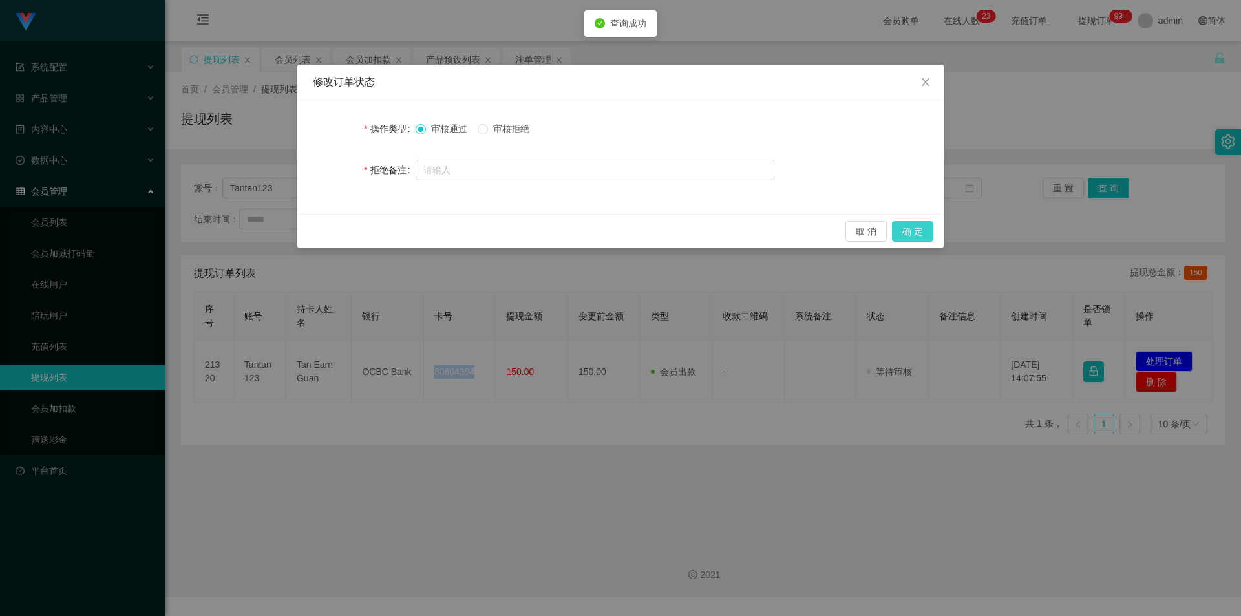
click at [911, 223] on button "确 定" at bounding box center [912, 231] width 41 height 21
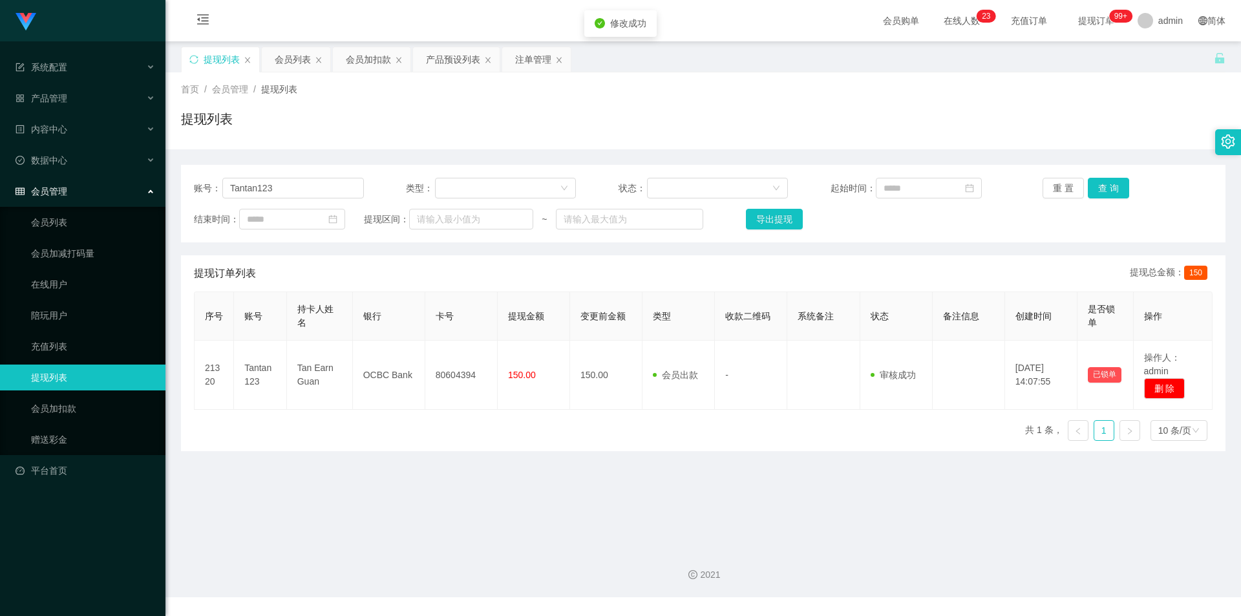
drag, startPoint x: 1083, startPoint y: 136, endPoint x: 1094, endPoint y: 117, distance: 22.6
click at [1088, 128] on div "提现列表" at bounding box center [703, 124] width 1045 height 30
